Goal: Task Accomplishment & Management: Manage account settings

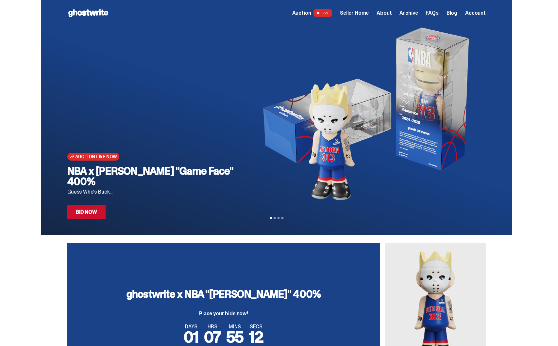
click at [364, 14] on span "Seller Home" at bounding box center [354, 12] width 29 height 5
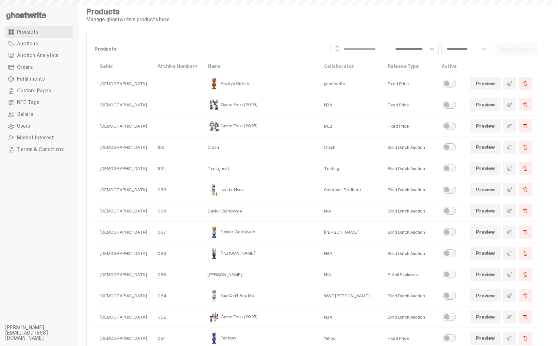
select select
click at [382, 84] on td "Fixed Price" at bounding box center [409, 83] width 54 height 21
drag, startPoint x: 381, startPoint y: 84, endPoint x: 405, endPoint y: 84, distance: 23.8
click at [405, 84] on td "Fixed Price" at bounding box center [409, 83] width 54 height 21
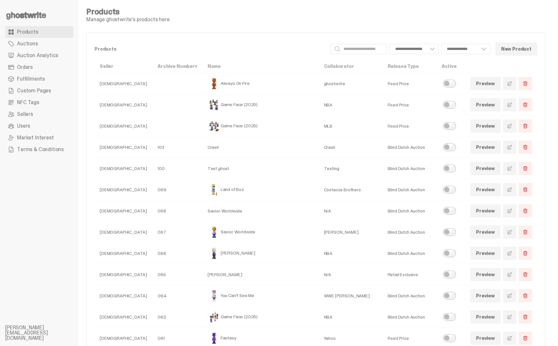
click at [412, 96] on td "Fixed Price" at bounding box center [409, 104] width 54 height 21
click at [48, 57] on span "Auction Analytics" at bounding box center [37, 55] width 41 height 5
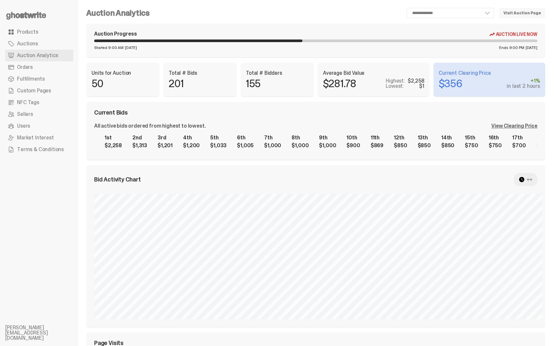
select select "**"
